Goal: Transaction & Acquisition: Purchase product/service

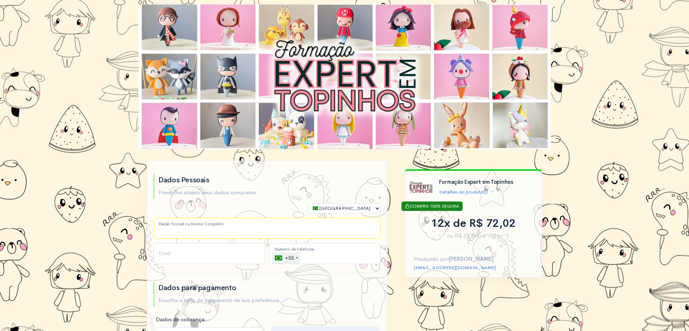
click at [219, 224] on input "Razão Social ou Nome Completo" at bounding box center [267, 228] width 227 height 21
type input "[PERSON_NAME] asdsad"
type input "[PHONE_NUMBER]"
select select "DF"
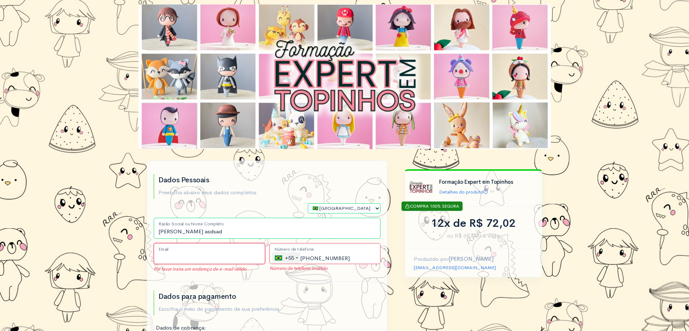
drag, startPoint x: 197, startPoint y: 255, endPoint x: 201, endPoint y: 259, distance: 6.1
click at [197, 255] on input "Email" at bounding box center [209, 253] width 111 height 21
type input "[EMAIL_ADDRESS][DOMAIN_NAME]"
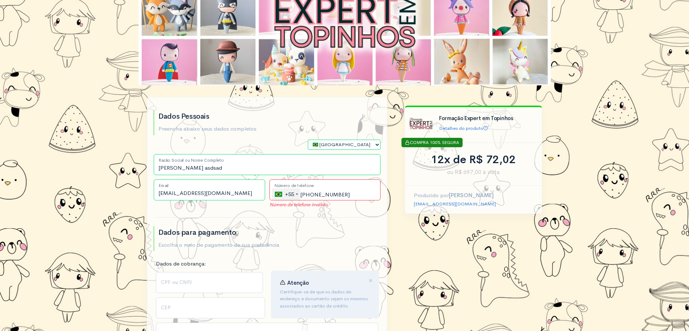
scroll to position [145, 0]
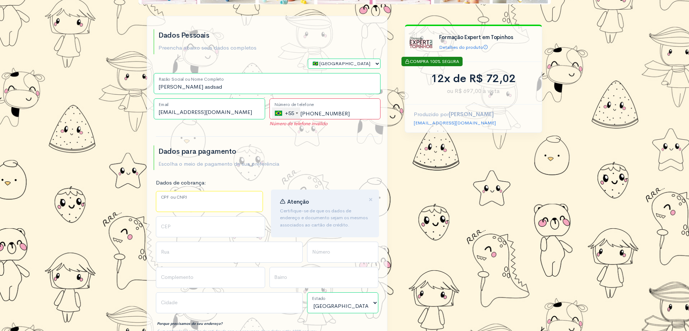
click at [199, 207] on input "CPF ou CNPJ" at bounding box center [209, 201] width 107 height 21
type input "010.309.911-54"
click at [207, 230] on input "CEP" at bounding box center [210, 226] width 109 height 21
type input "72310509"
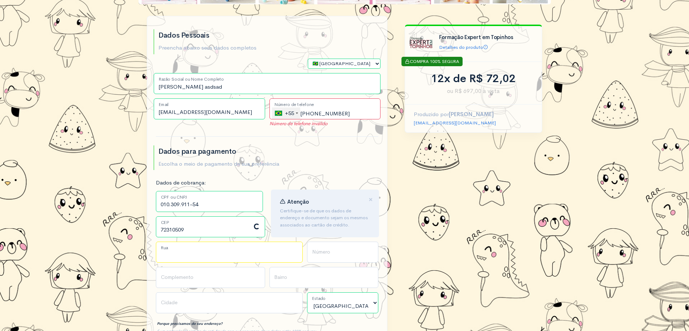
click at [178, 255] on input "Rua" at bounding box center [229, 251] width 147 height 21
type input "Quadra QS 320 Conjunto 9"
type input "Samambaia Sul ([GEOGRAPHIC_DATA])"
type input "[GEOGRAPHIC_DATA]"
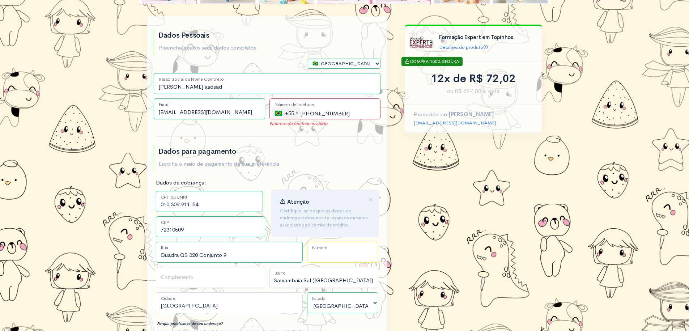
click at [346, 256] on input "Número" at bounding box center [342, 251] width 71 height 21
type input "234"
click at [218, 284] on input "Complemento" at bounding box center [210, 277] width 109 height 21
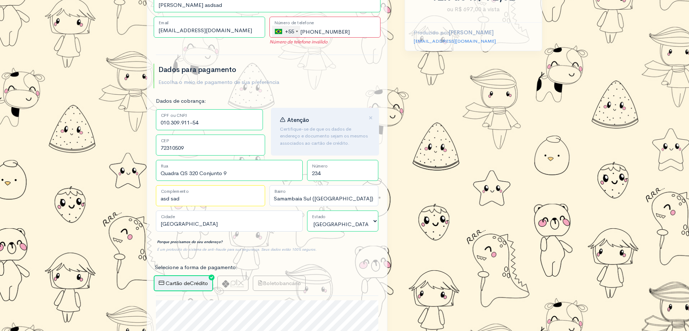
scroll to position [289, 0]
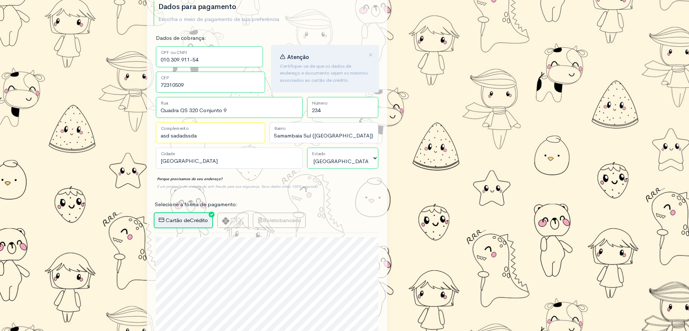
type input "asd sadadssda"
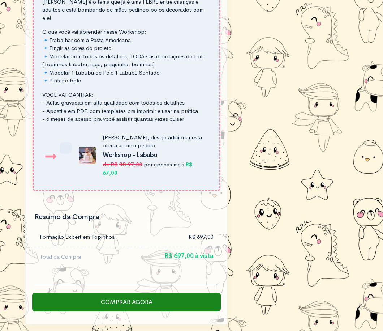
scroll to position [1177, 0]
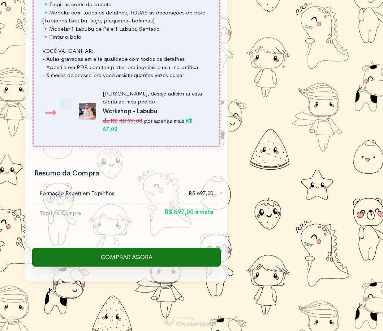
click at [157, 256] on input "Comprar Agora" at bounding box center [126, 257] width 189 height 19
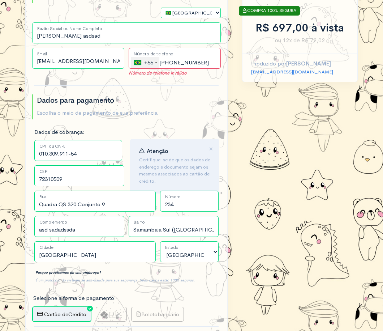
scroll to position [166, 0]
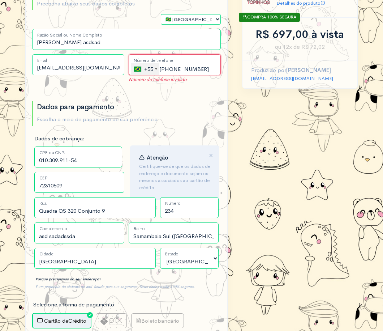
click at [205, 69] on input "[PHONE_NUMBER]" at bounding box center [175, 64] width 92 height 21
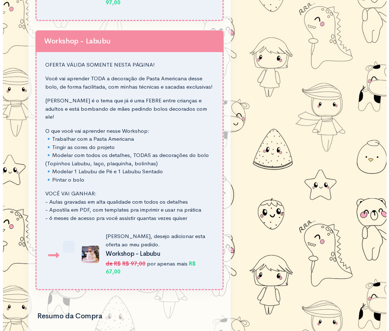
scroll to position [1142, 0]
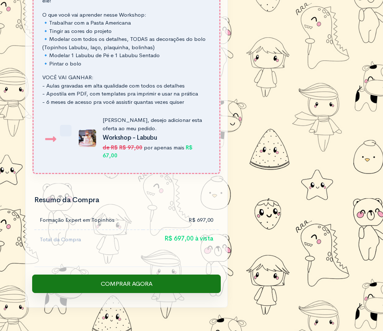
type input "[PHONE_NUMBER]"
click at [184, 274] on input "Comprar Agora" at bounding box center [126, 283] width 189 height 19
